Goal: Task Accomplishment & Management: Complete application form

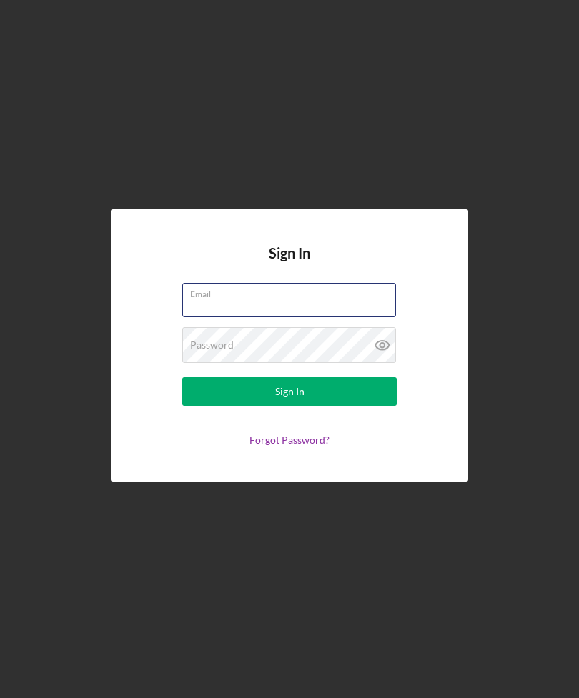
type input "[EMAIL_ADDRESS][DOMAIN_NAME]"
click at [289, 406] on button "Sign In" at bounding box center [289, 391] width 214 height 29
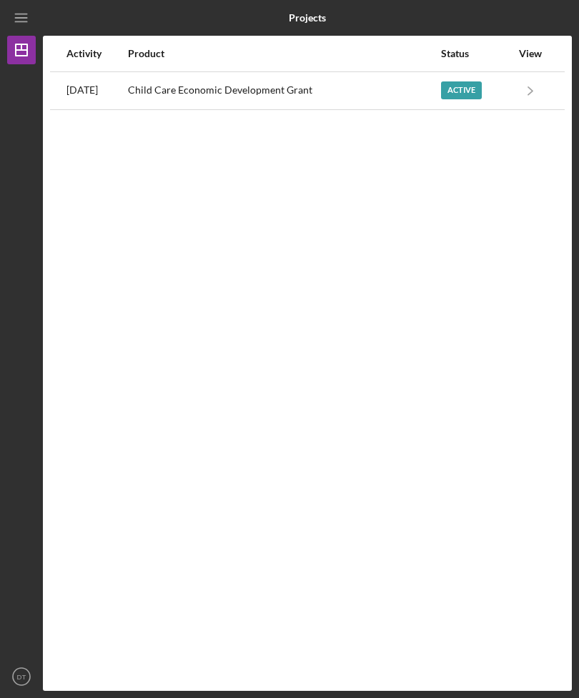
click at [389, 89] on div "Child Care Economic Development Grant" at bounding box center [283, 91] width 311 height 36
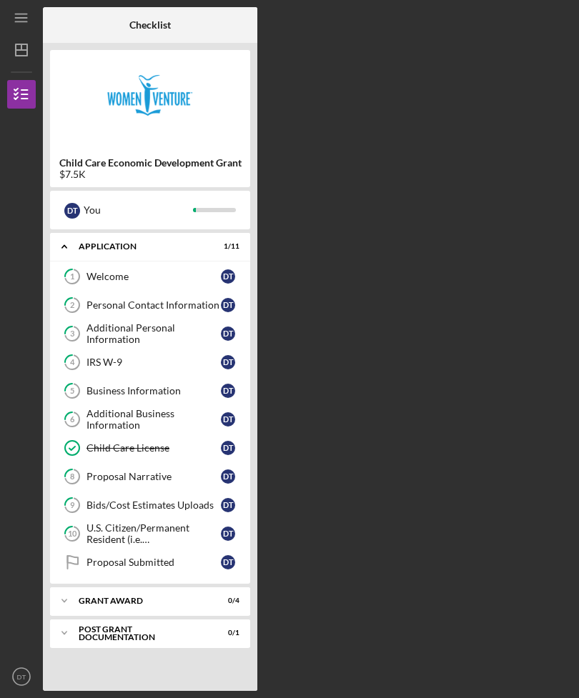
click at [201, 503] on div "Bids/Cost Estimates Uploads" at bounding box center [153, 504] width 134 height 11
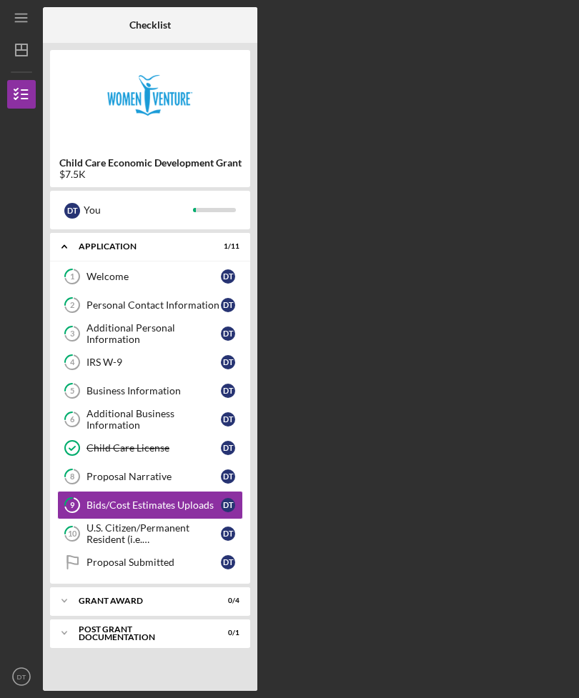
scroll to position [46, 0]
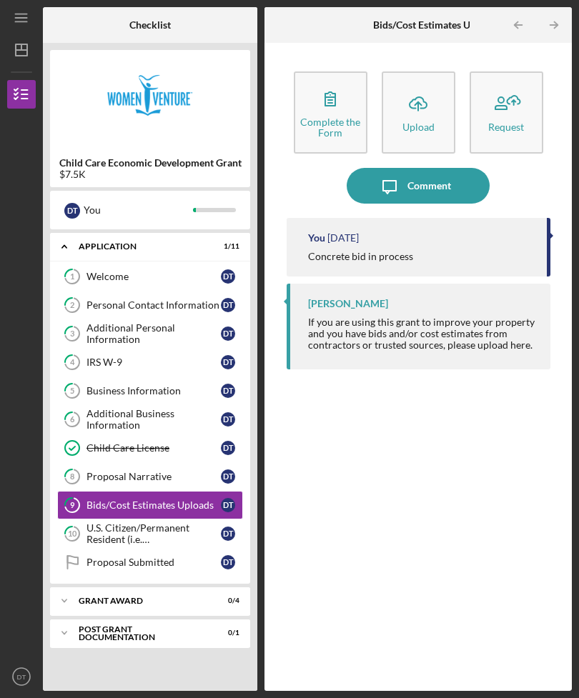
click at [170, 471] on div "Proposal Narrative" at bounding box center [153, 476] width 134 height 11
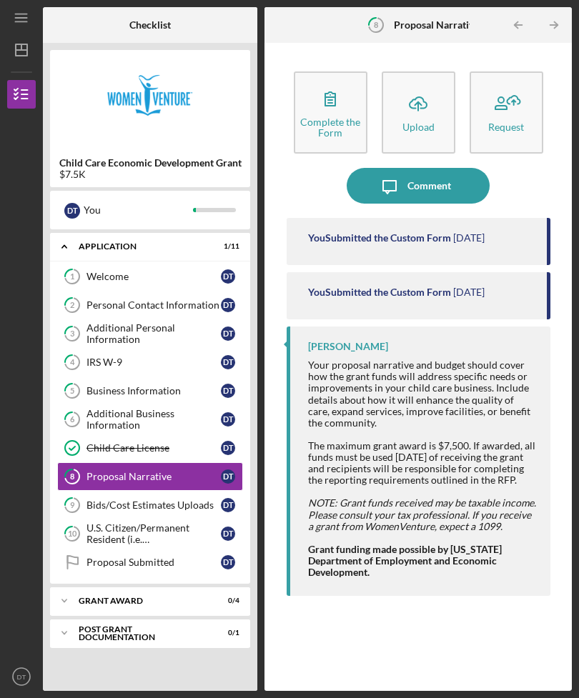
click at [158, 385] on div "Business Information" at bounding box center [153, 390] width 134 height 11
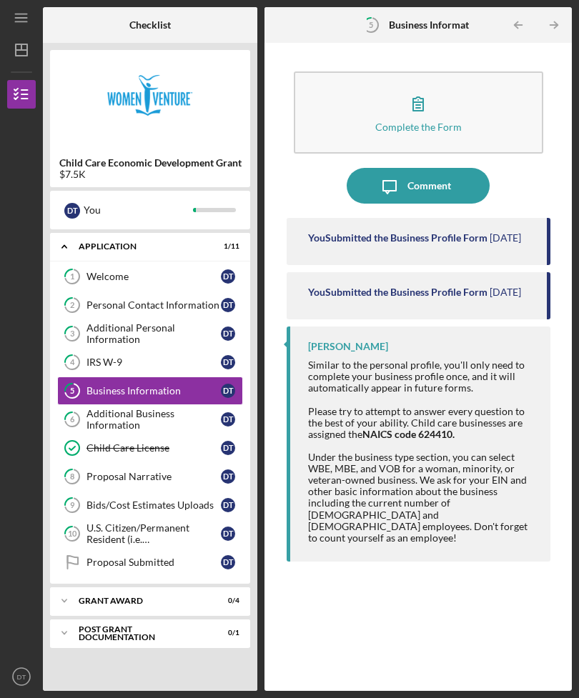
click at [121, 299] on div "Personal Contact Information" at bounding box center [153, 304] width 134 height 11
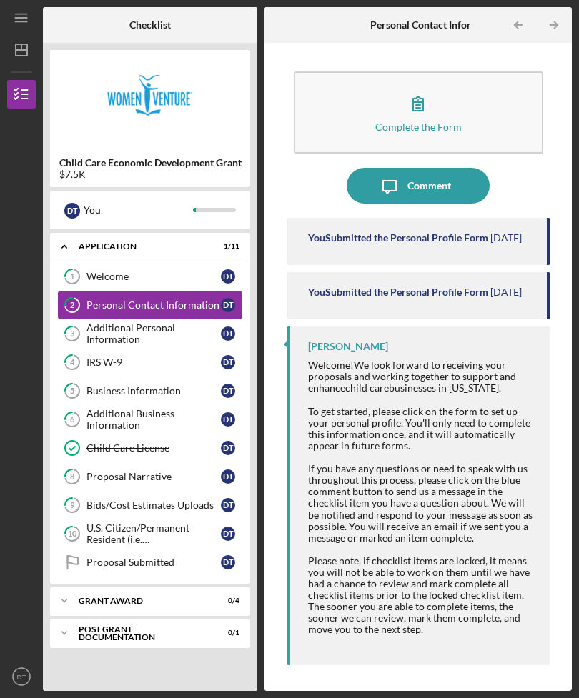
click at [102, 322] on div "Additional Personal Information" at bounding box center [153, 333] width 134 height 23
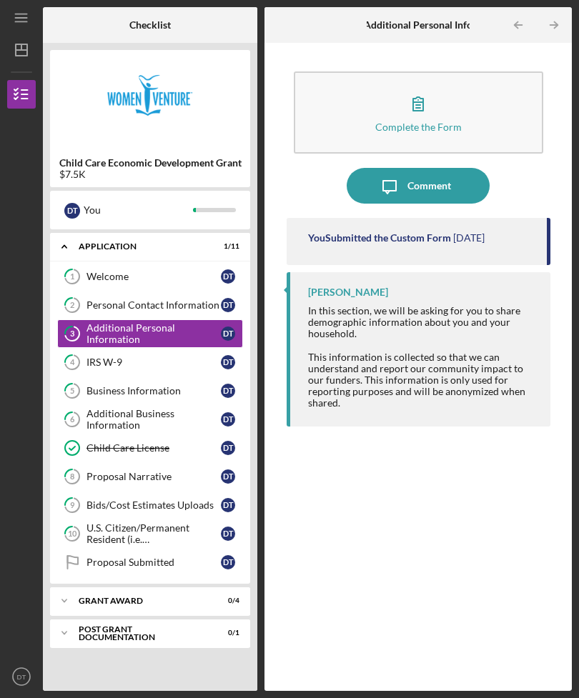
click at [96, 356] on div "IRS W-9" at bounding box center [153, 361] width 134 height 11
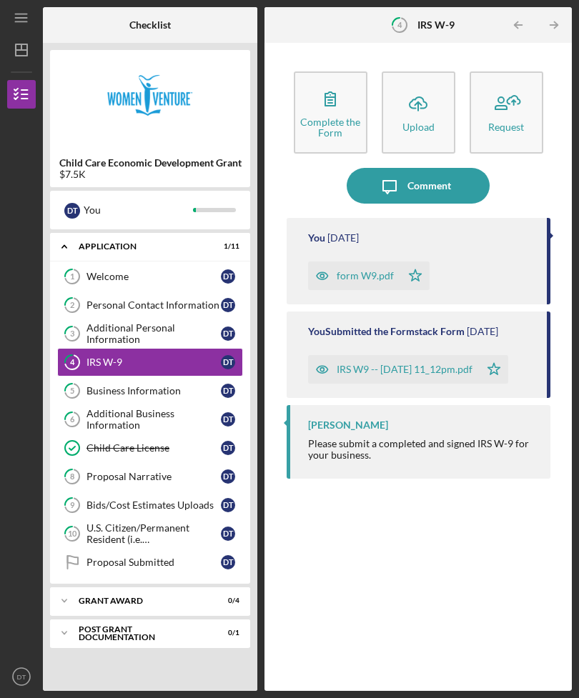
click at [112, 385] on div "Business Information" at bounding box center [153, 390] width 134 height 11
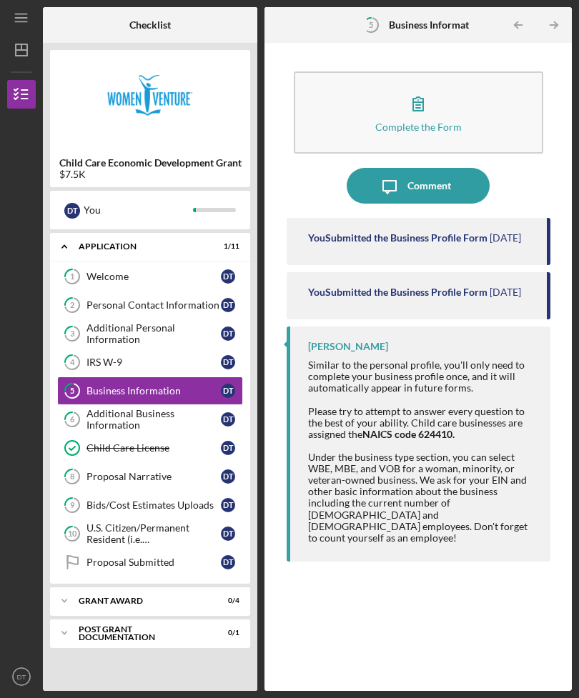
click at [106, 408] on div "Additional Business Information" at bounding box center [153, 419] width 134 height 23
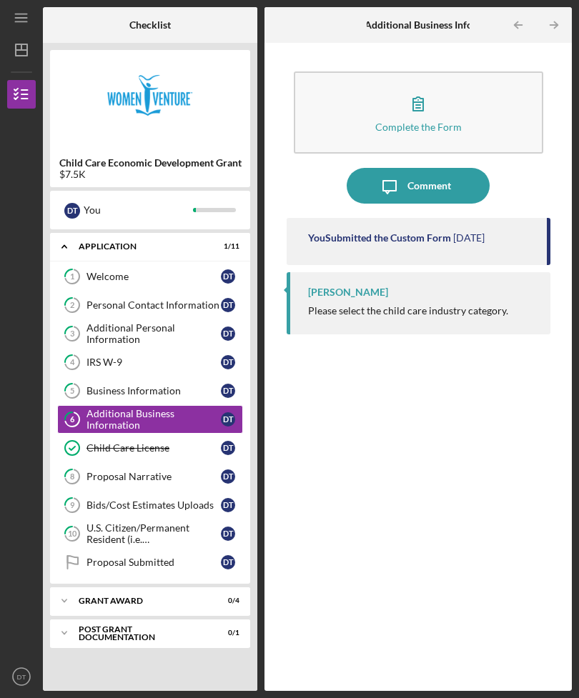
click at [109, 504] on div "Icon/Expander Grant Award 0 / 4" at bounding box center [150, 600] width 200 height 29
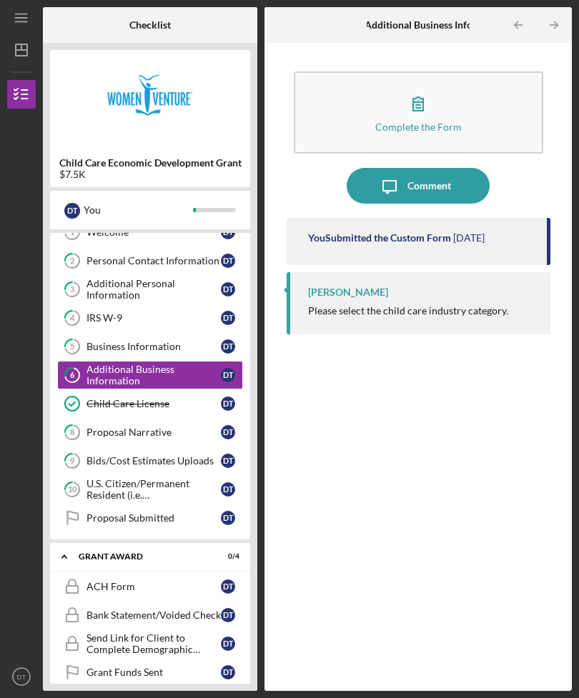
scroll to position [48, 0]
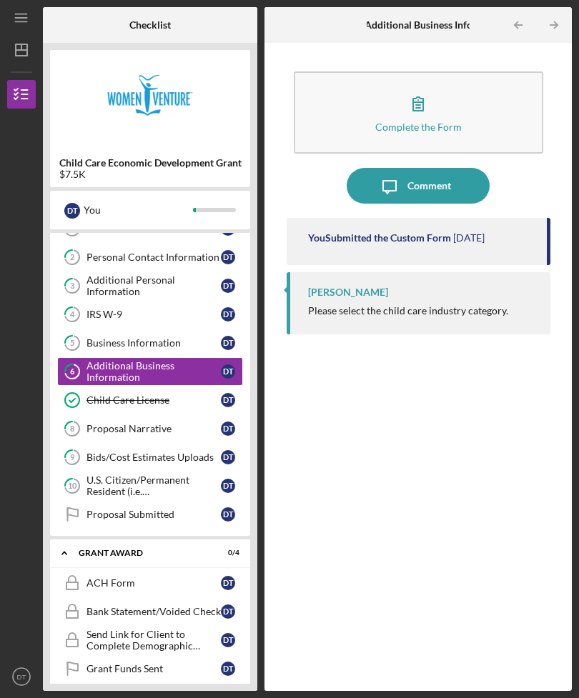
click at [104, 474] on div "U.S. Citizen/Permanent Resident (i.e. [DEMOGRAPHIC_DATA])?" at bounding box center [153, 485] width 134 height 23
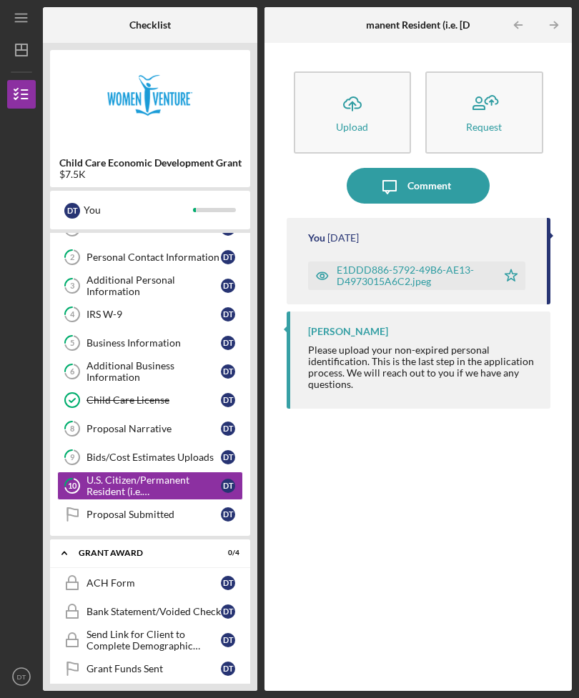
click at [98, 451] on div "Bids/Cost Estimates Uploads" at bounding box center [153, 456] width 134 height 11
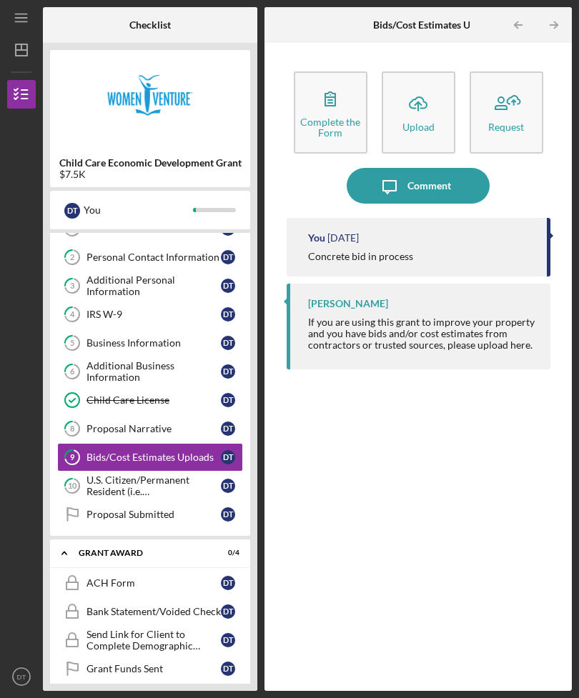
click at [120, 423] on div "Proposal Narrative" at bounding box center [153, 428] width 134 height 11
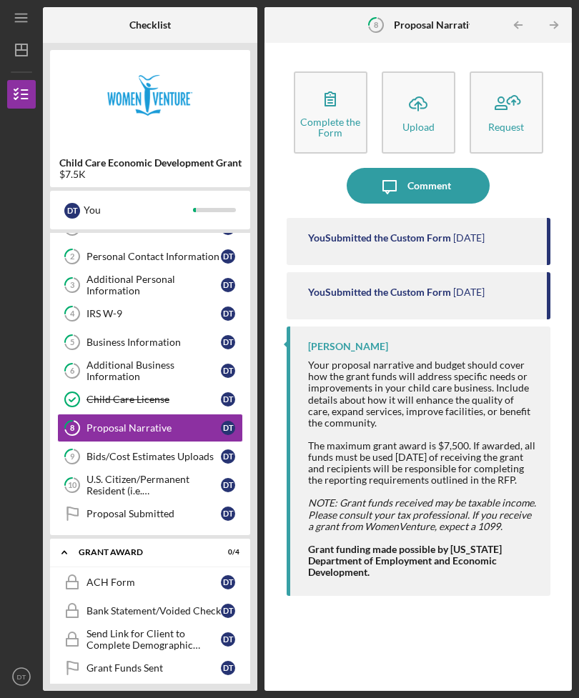
scroll to position [48, 0]
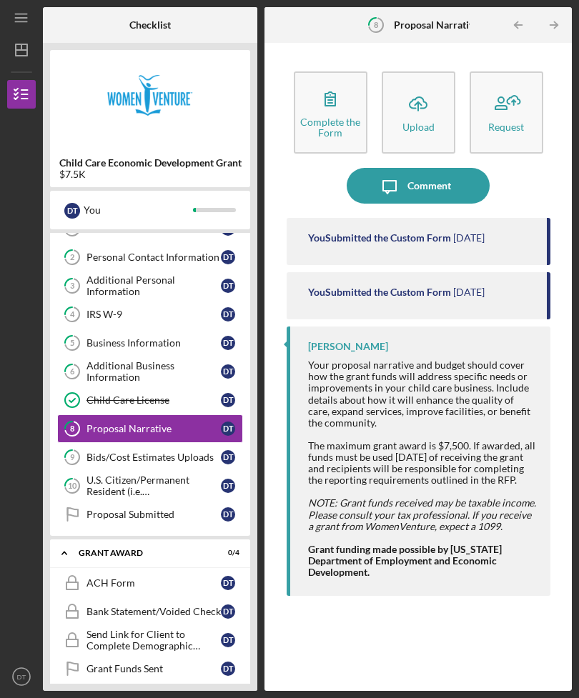
click at [191, 274] on div "Additional Personal Information" at bounding box center [153, 285] width 134 height 23
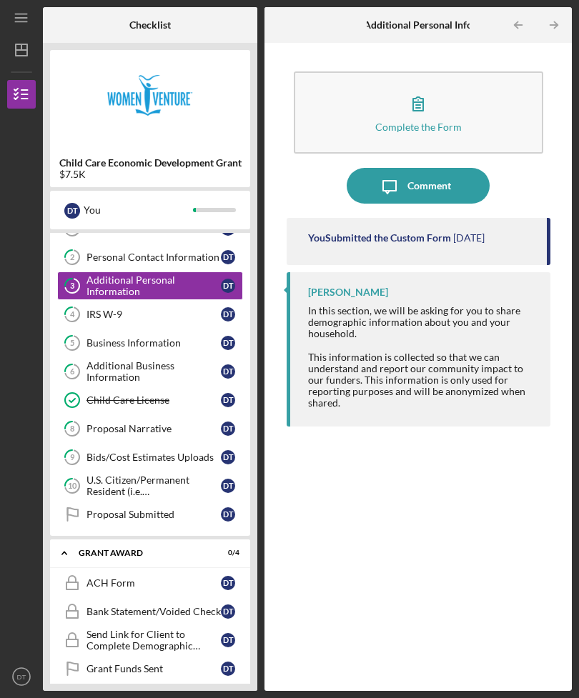
click at [182, 337] on div "Business Information" at bounding box center [153, 342] width 134 height 11
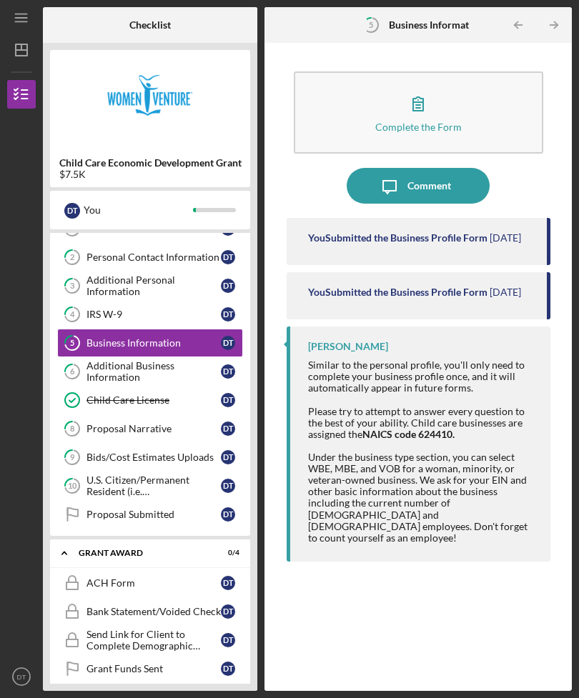
click at [179, 360] on div "Additional Business Information" at bounding box center [153, 371] width 134 height 23
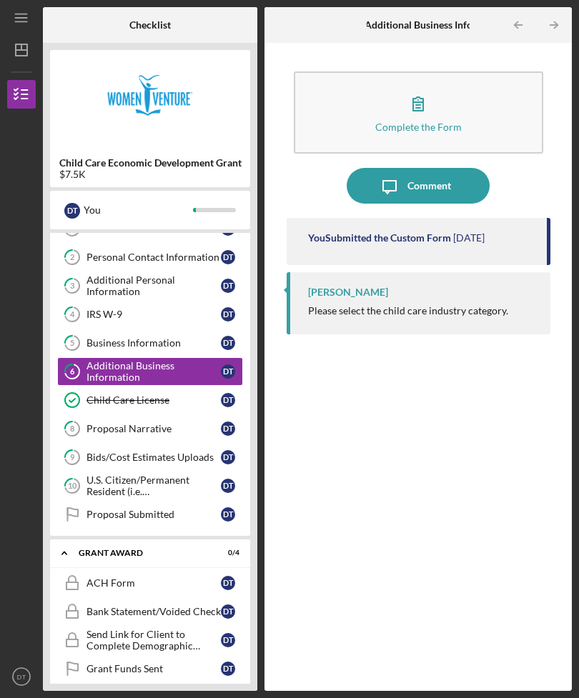
click at [415, 232] on div "You Submitted the Custom Form" at bounding box center [379, 237] width 143 height 11
click at [394, 232] on div "You Submitted the Custom Form" at bounding box center [379, 237] width 143 height 11
click at [423, 86] on icon "button" at bounding box center [418, 104] width 36 height 36
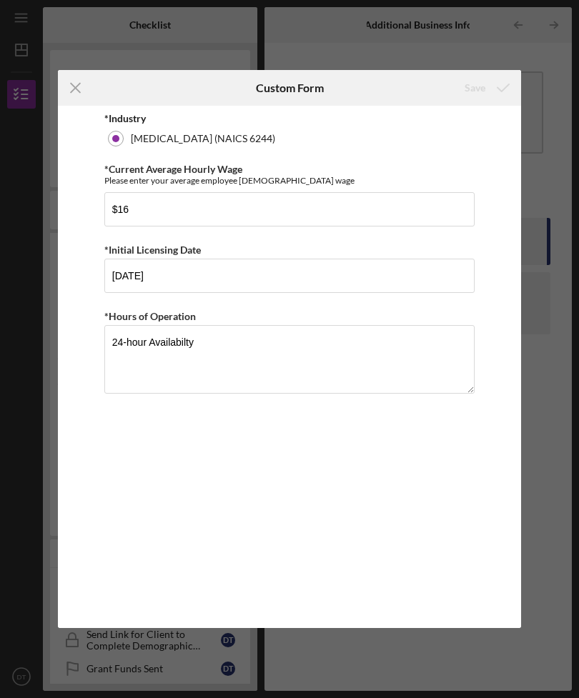
click at [77, 88] on icon "Icon/Menu Close" at bounding box center [76, 88] width 36 height 36
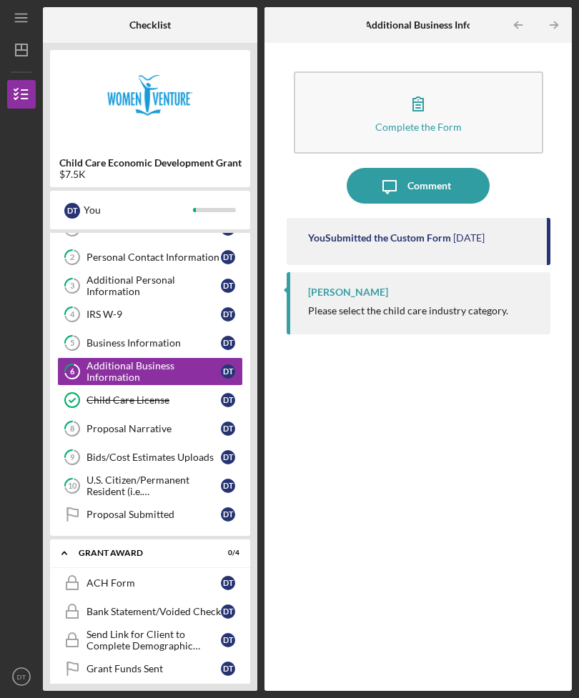
click at [171, 423] on div "Proposal Narrative" at bounding box center [153, 428] width 134 height 11
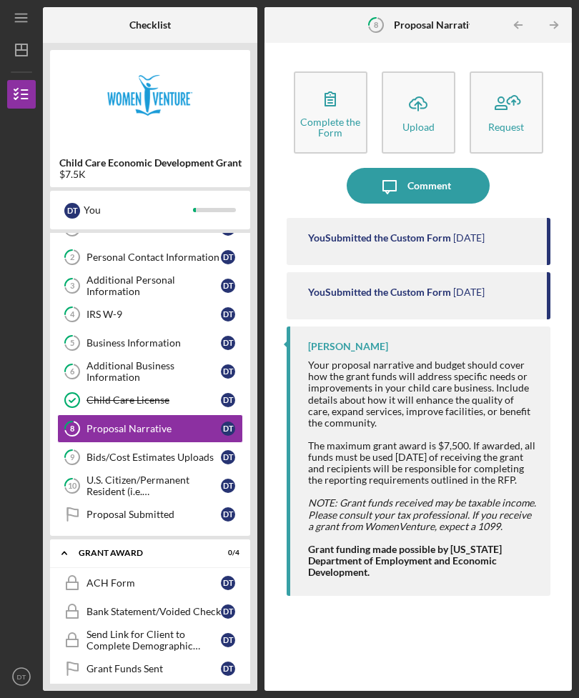
click at [411, 232] on div "You Submitted the Custom Form" at bounding box center [379, 237] width 143 height 11
click at [336, 81] on icon "button" at bounding box center [330, 99] width 36 height 36
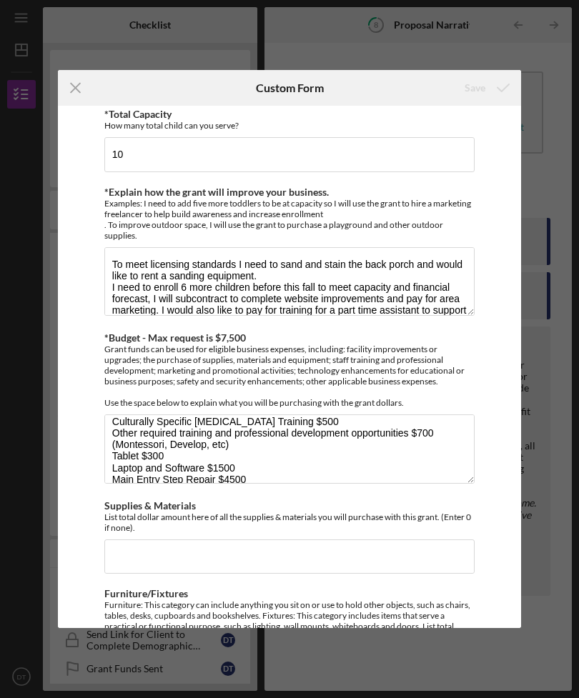
scroll to position [9, 0]
click at [576, 504] on div "Icon/Menu Close Custom Form Save *Briefly describe your child care business Roy…" at bounding box center [289, 349] width 579 height 698
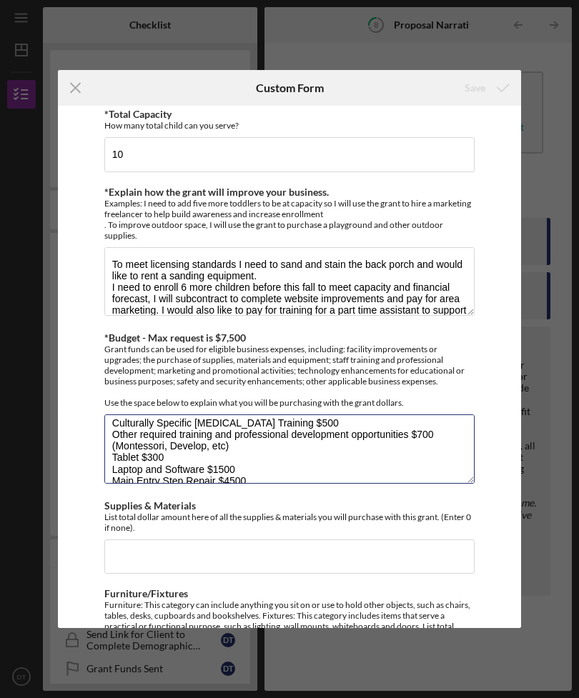
click at [458, 471] on textarea "Culturally Specific [MEDICAL_DATA] Training $500 Other required training and pr…" at bounding box center [289, 448] width 370 height 69
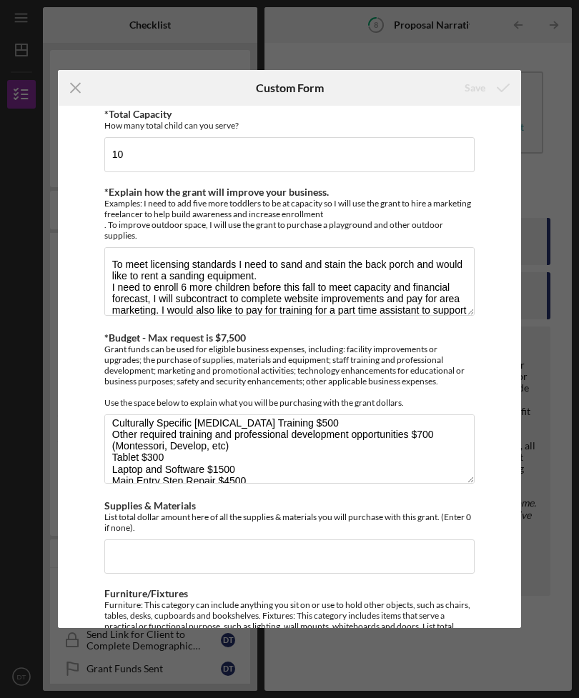
click at [491, 376] on div "*Briefly describe your child care business Royal Reign is a Montessori influenc…" at bounding box center [289, 367] width 463 height 523
click at [451, 226] on div "Examples: I need to add five more toddlers to be at capacity so I will use the …" at bounding box center [289, 219] width 370 height 43
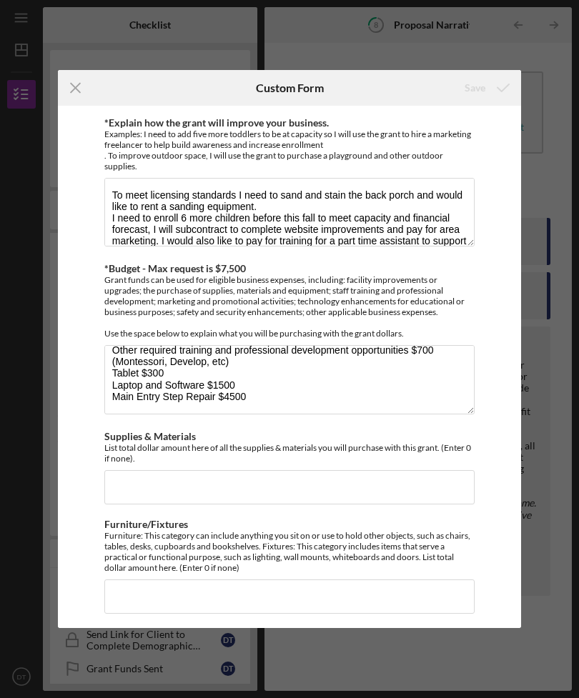
scroll to position [34, 0]
click at [528, 23] on div "Icon/Menu Close Custom Form Save *Briefly describe your child care business Roy…" at bounding box center [289, 349] width 579 height 698
click at [416, 46] on div "Icon/Menu Close Custom Form Save *Briefly describe your child care business Roy…" at bounding box center [289, 349] width 579 height 698
click at [432, 41] on div "Icon/Menu Close Custom Form Save *Briefly describe your child care business Roy…" at bounding box center [289, 349] width 579 height 698
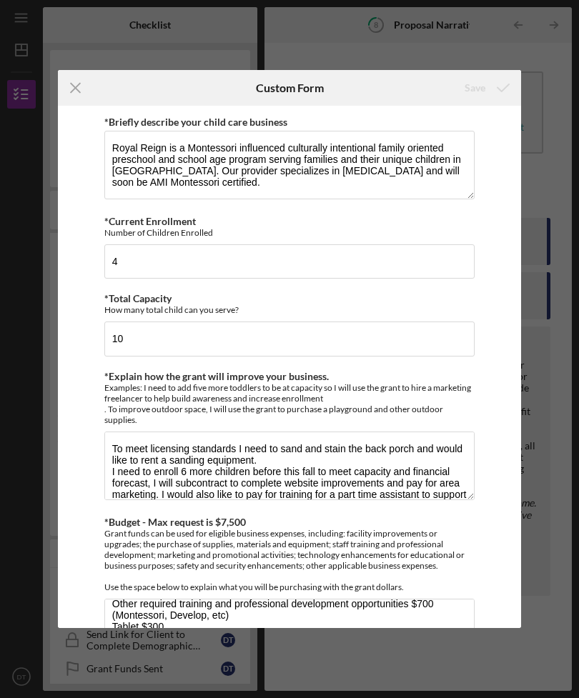
scroll to position [0, 0]
click at [508, 31] on div "Icon/Menu Close Custom Form Save *Briefly describe your child care business Roy…" at bounding box center [289, 349] width 579 height 698
